Goal: Find contact information: Find contact information

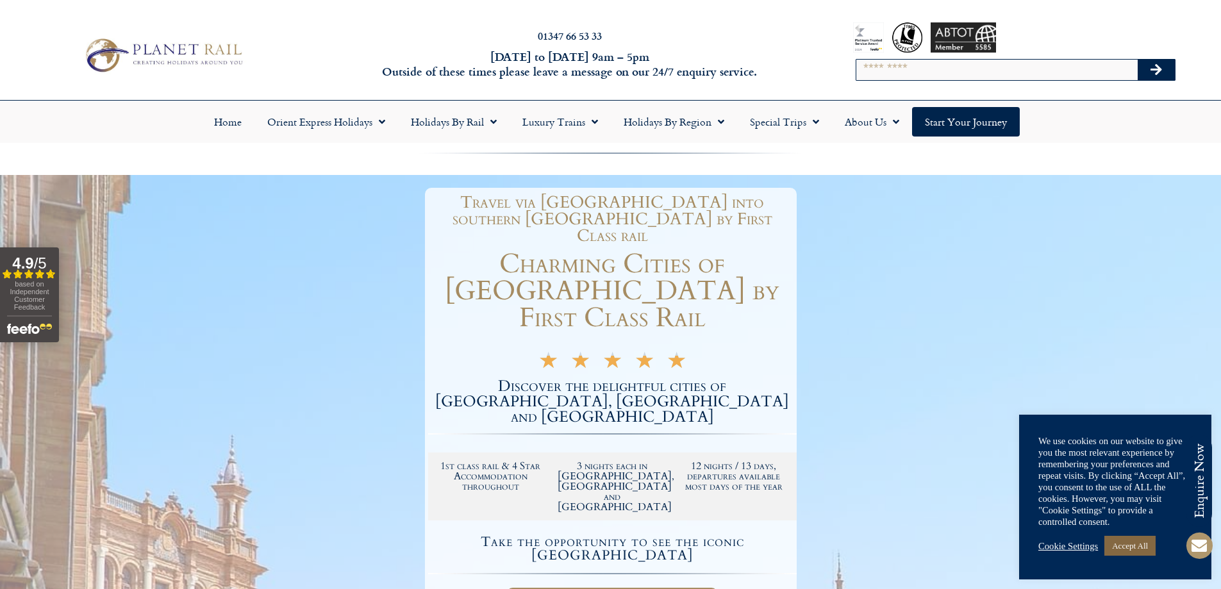
click at [1146, 547] on link "Accept All" at bounding box center [1129, 546] width 51 height 20
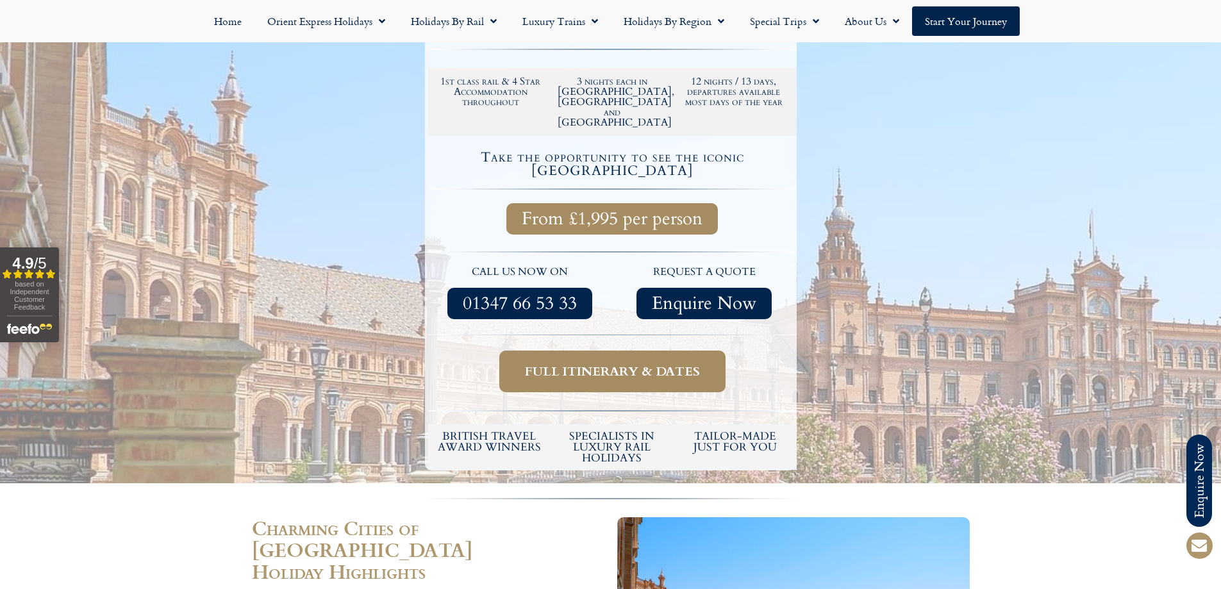
scroll to position [449, 0]
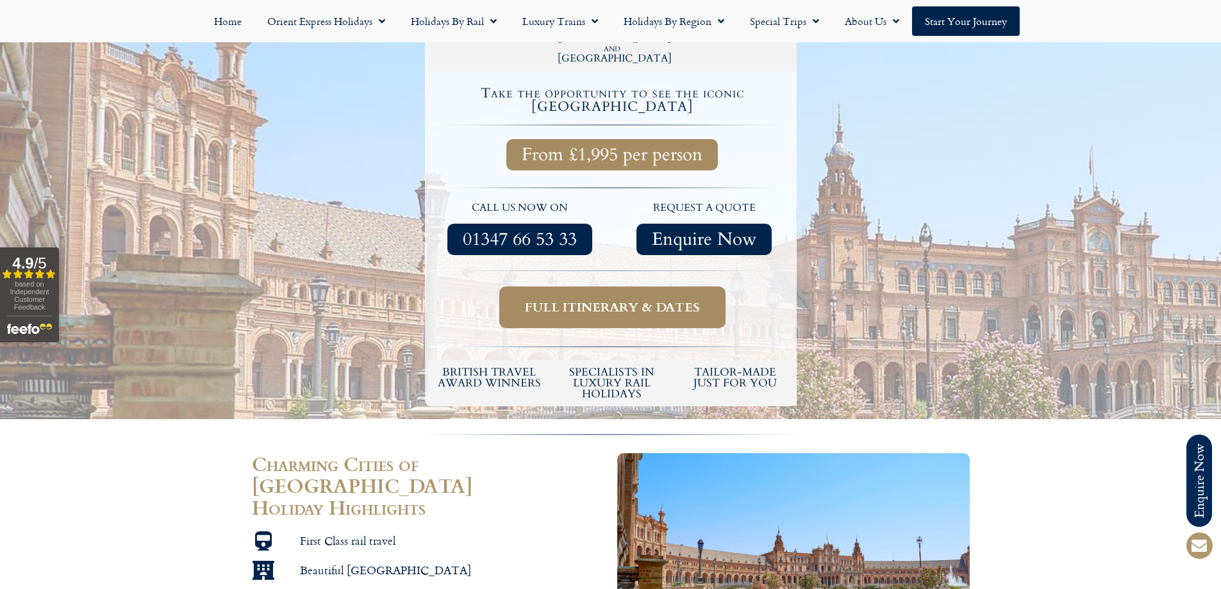
click at [561, 299] on span "Full itinerary & dates" at bounding box center [612, 307] width 175 height 16
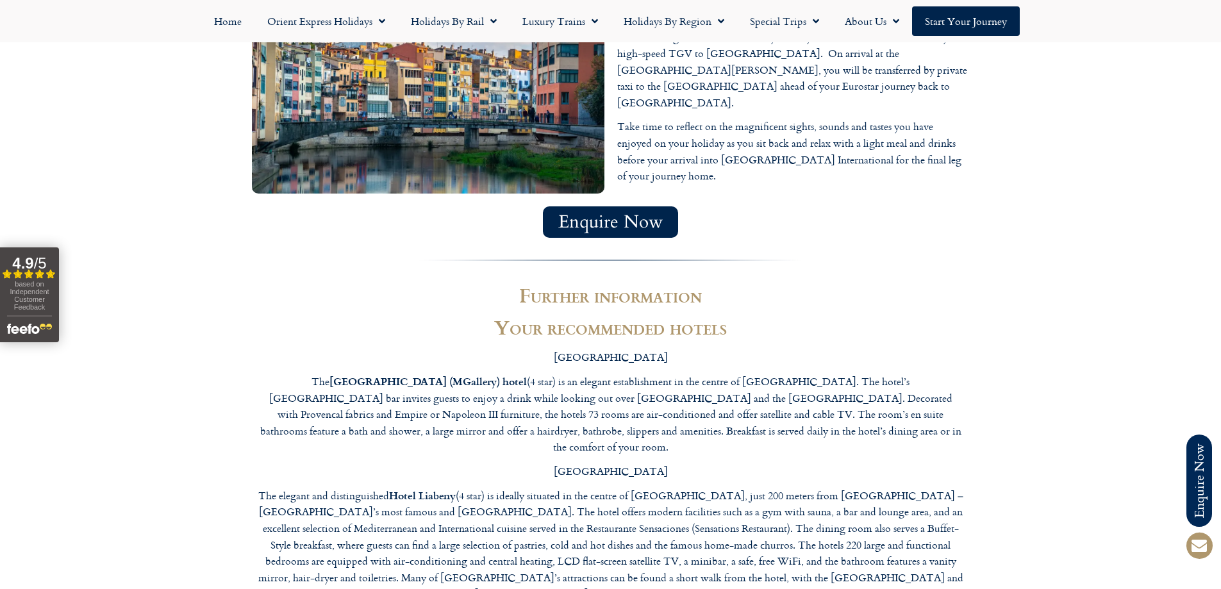
scroll to position [4167, 0]
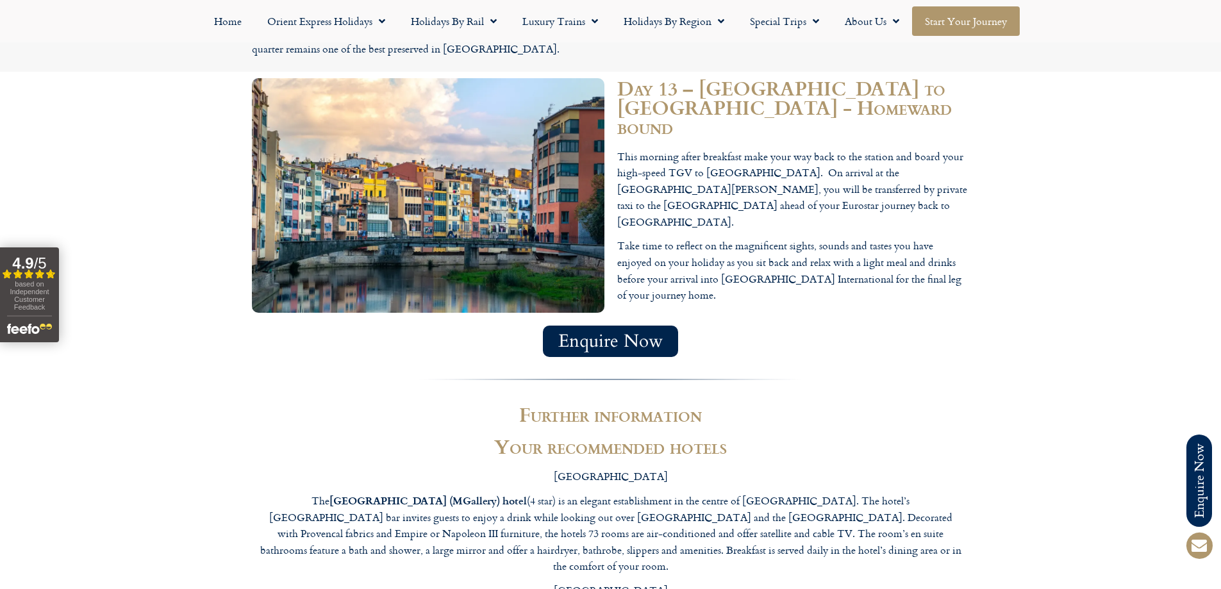
click at [927, 28] on link "Start your Journey" at bounding box center [966, 20] width 108 height 29
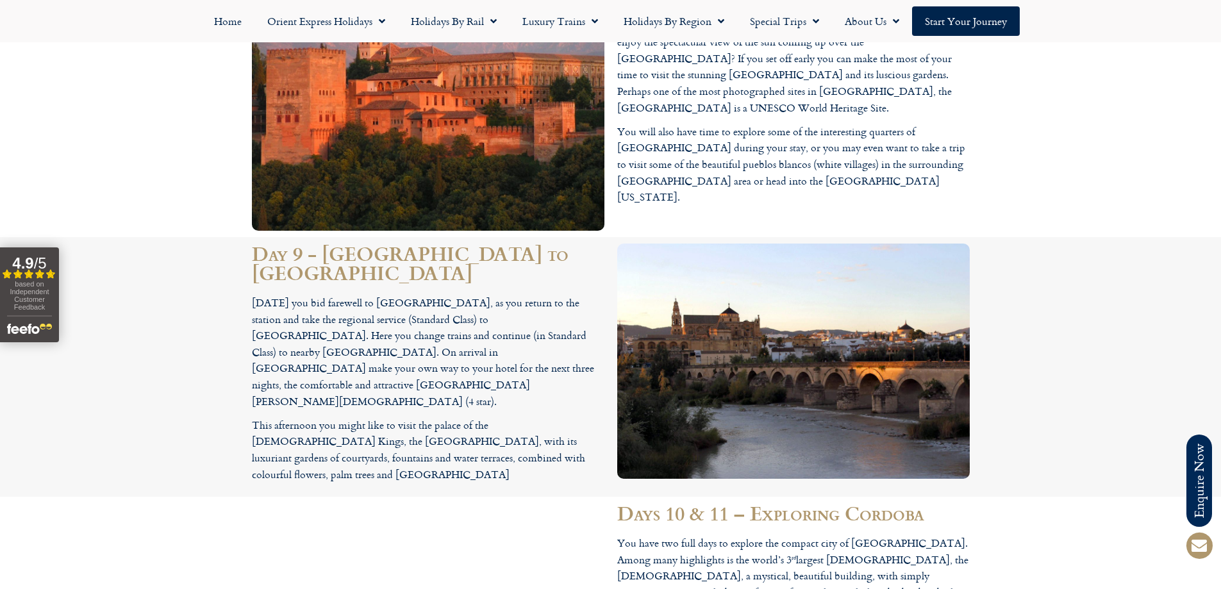
scroll to position [3078, 0]
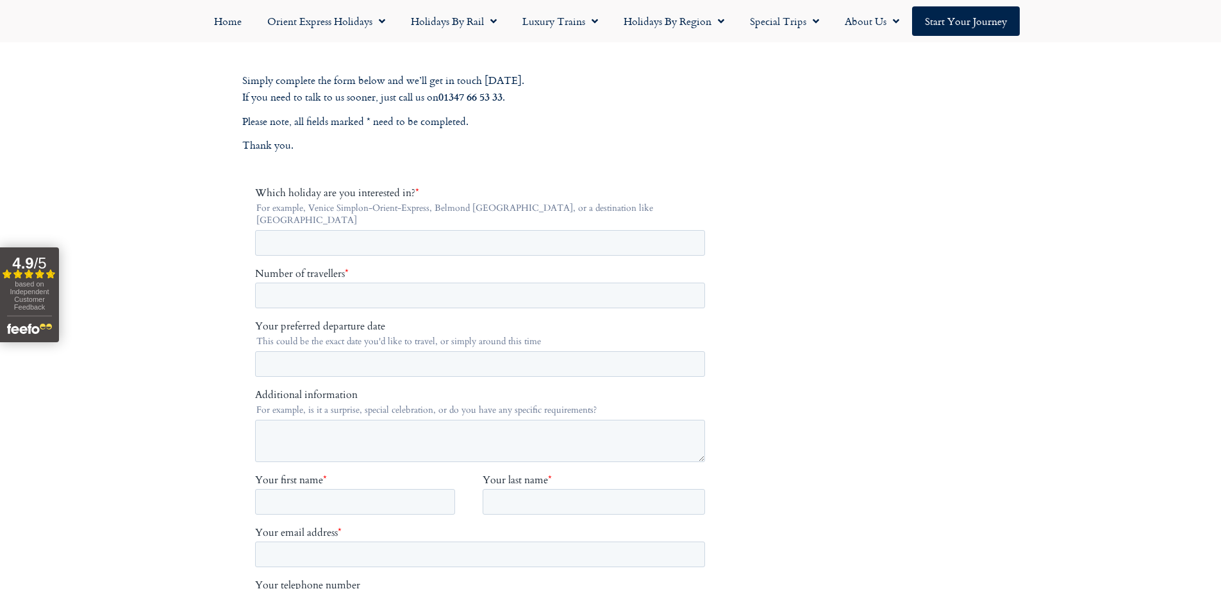
scroll to position [64, 0]
